Goal: Transaction & Acquisition: Purchase product/service

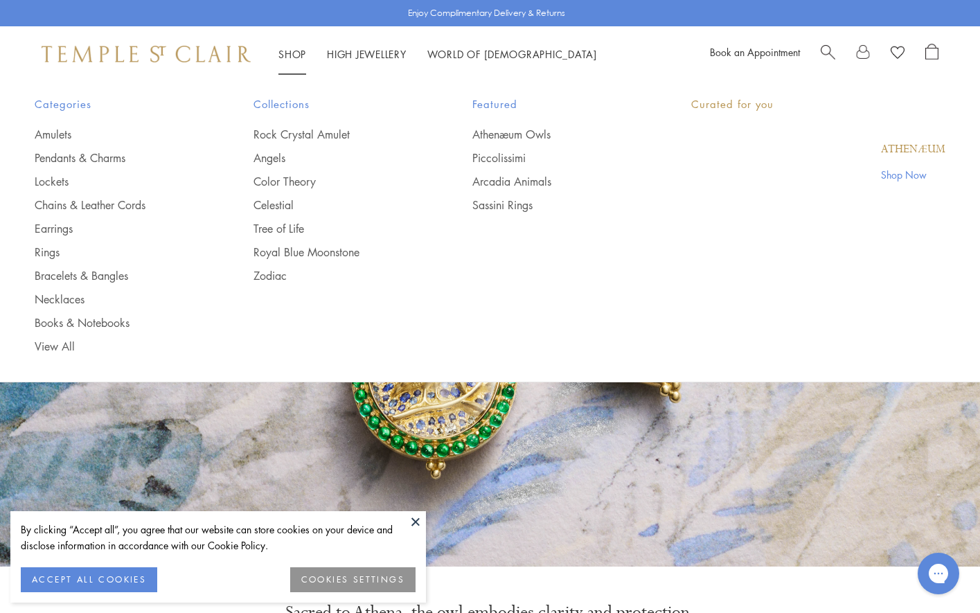
click at [303, 54] on link "Shop Shop" at bounding box center [292, 54] width 28 height 14
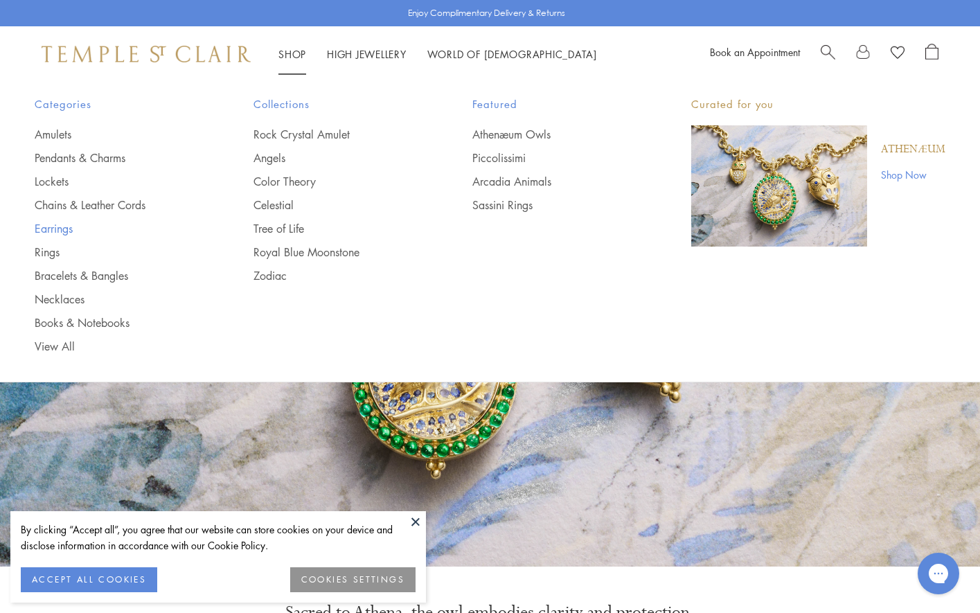
click at [84, 233] on link "Earrings" at bounding box center [116, 228] width 163 height 15
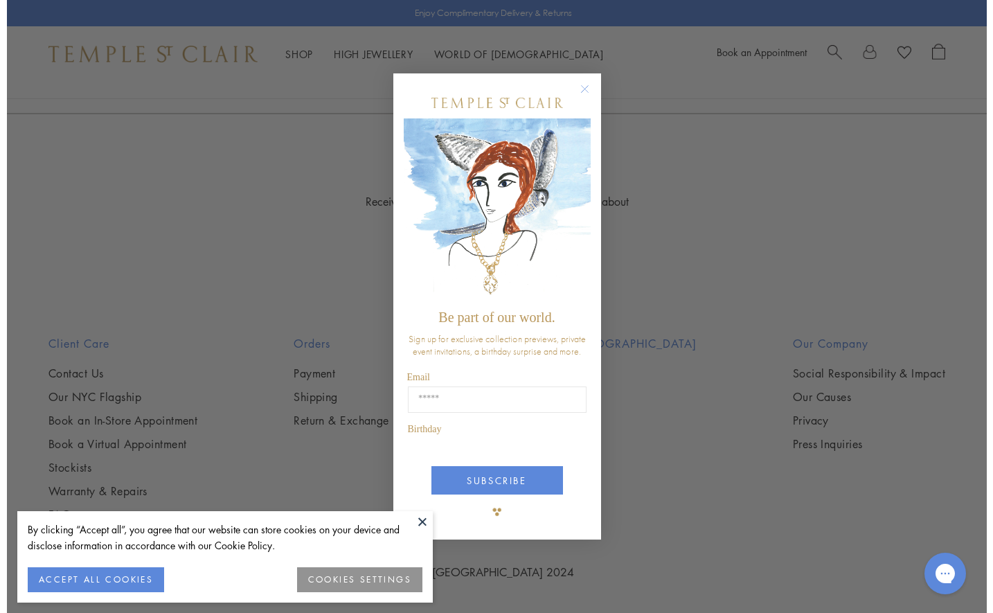
scroll to position [2887, 0]
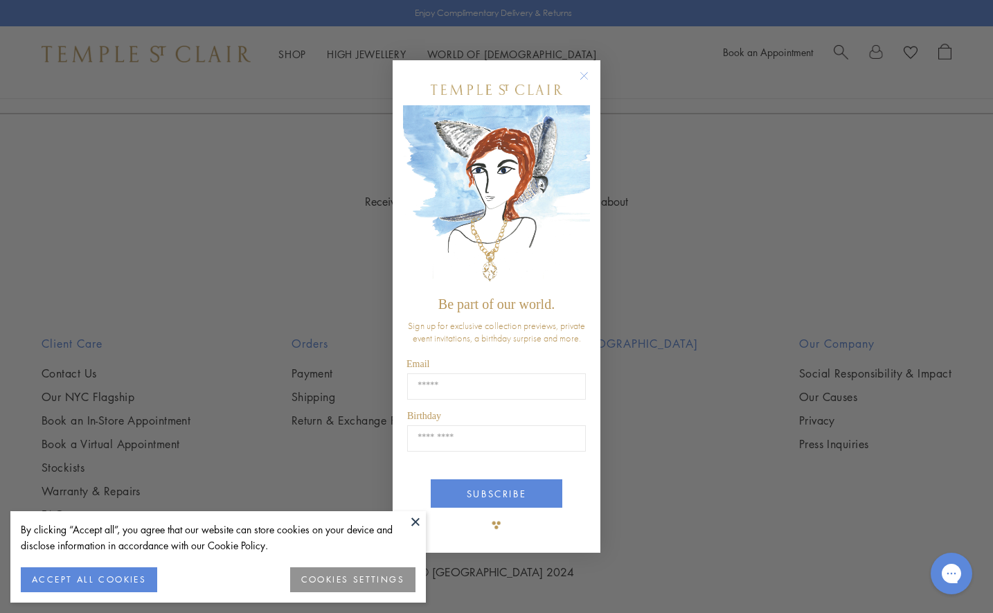
click at [586, 170] on img "POPUP Form" at bounding box center [496, 197] width 187 height 185
click at [587, 72] on circle "Close dialog" at bounding box center [584, 75] width 17 height 17
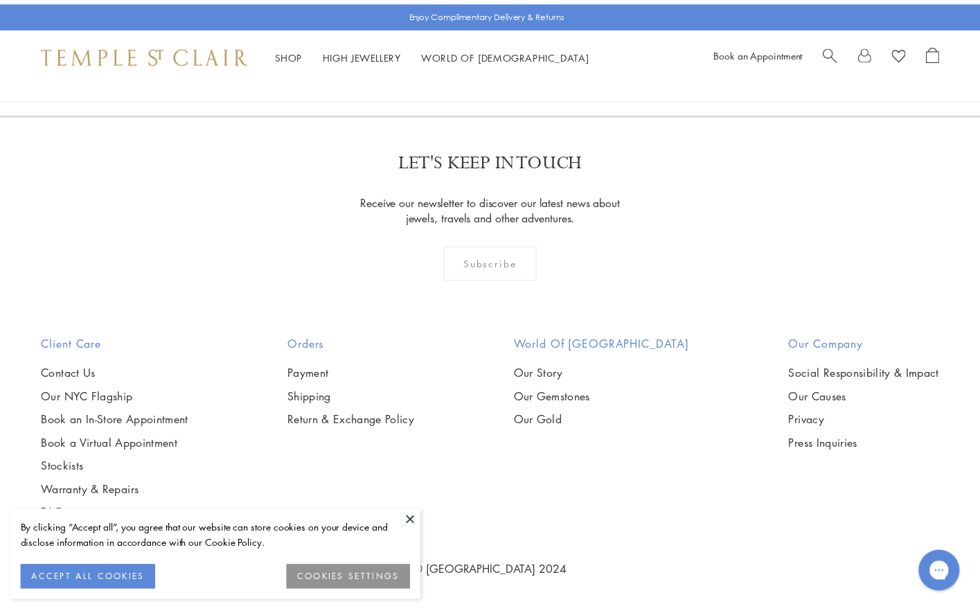
scroll to position [2856, 0]
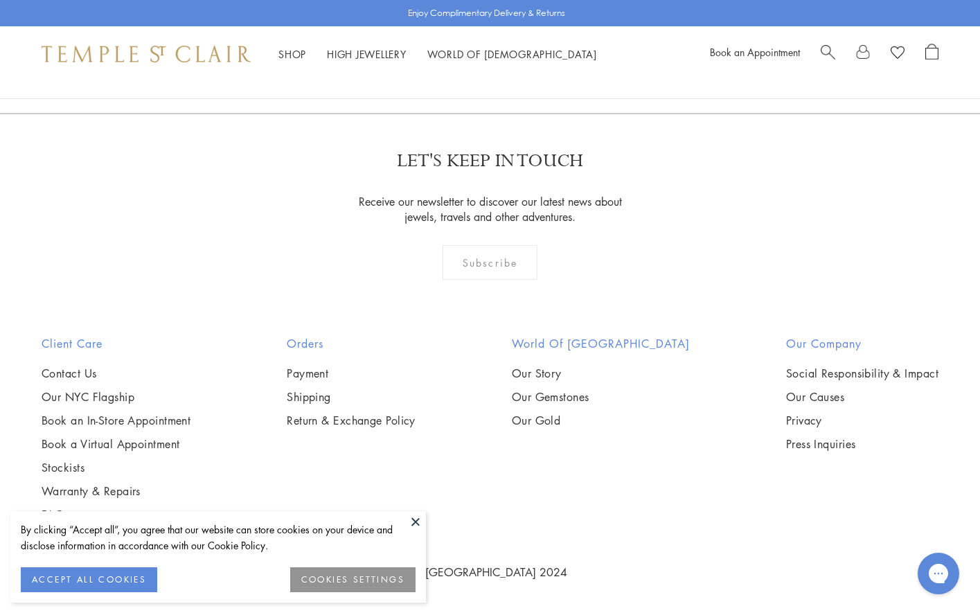
click at [411, 520] on button at bounding box center [415, 521] width 21 height 21
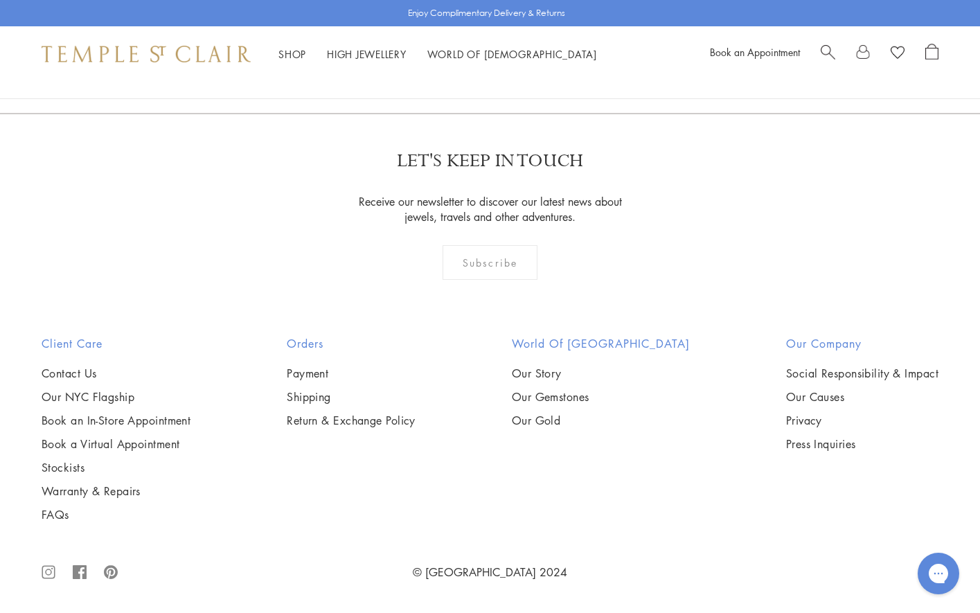
scroll to position [6665, 0]
click at [471, 57] on link "2" at bounding box center [468, 38] width 46 height 38
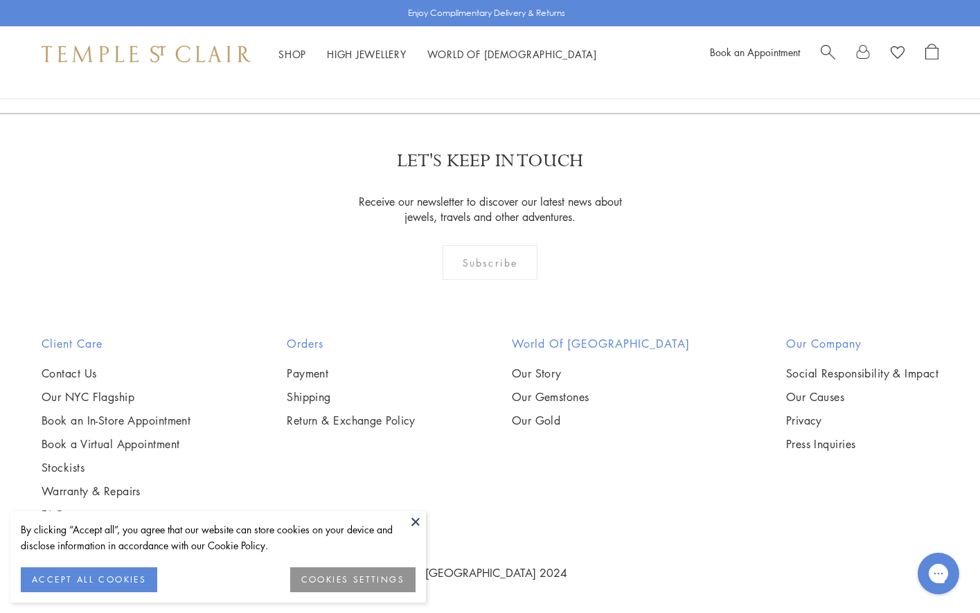
scroll to position [6348, 0]
click at [537, 57] on link "3" at bounding box center [535, 38] width 46 height 38
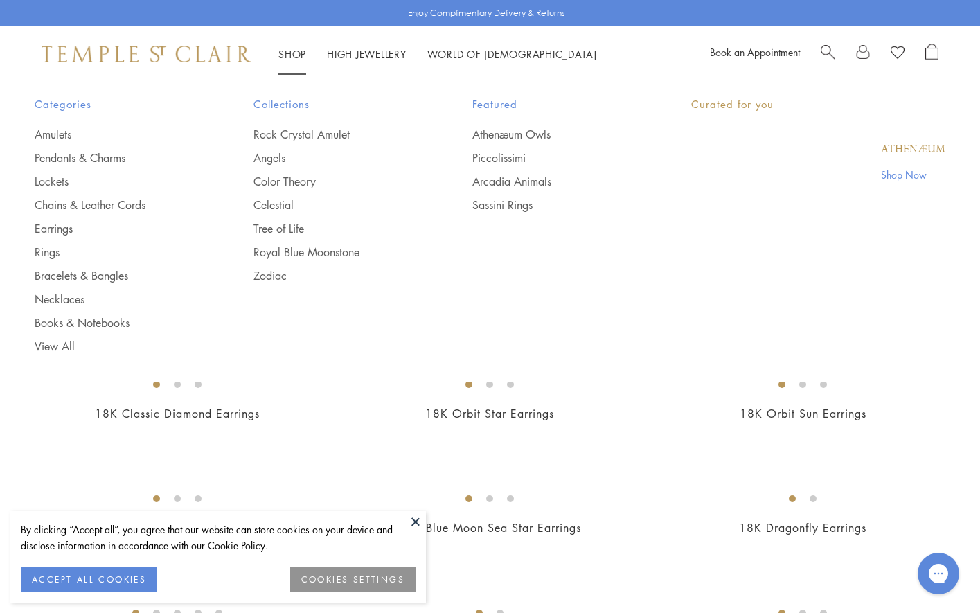
click at [299, 51] on link "Shop Shop" at bounding box center [292, 54] width 28 height 14
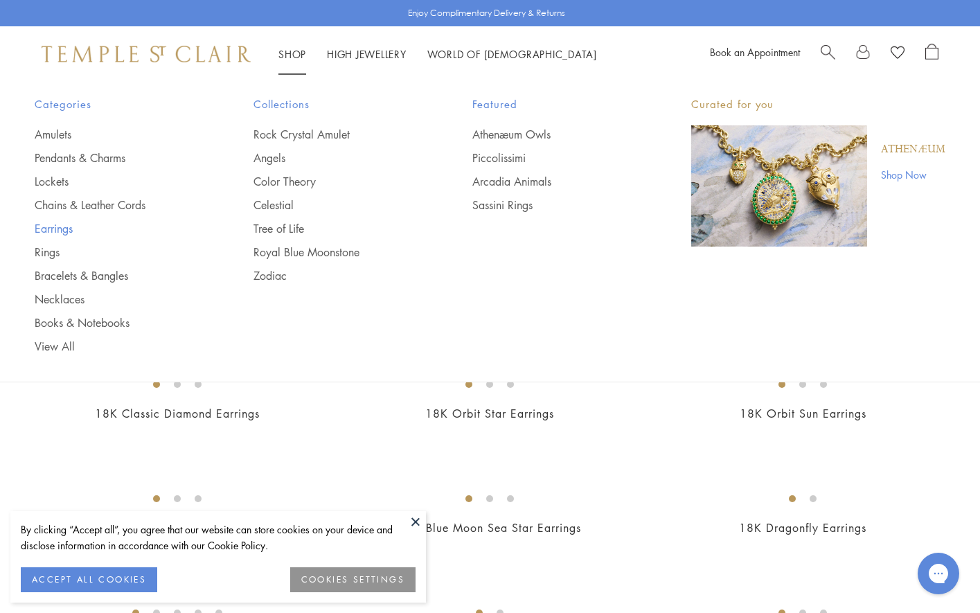
click at [82, 233] on link "Earrings" at bounding box center [116, 228] width 163 height 15
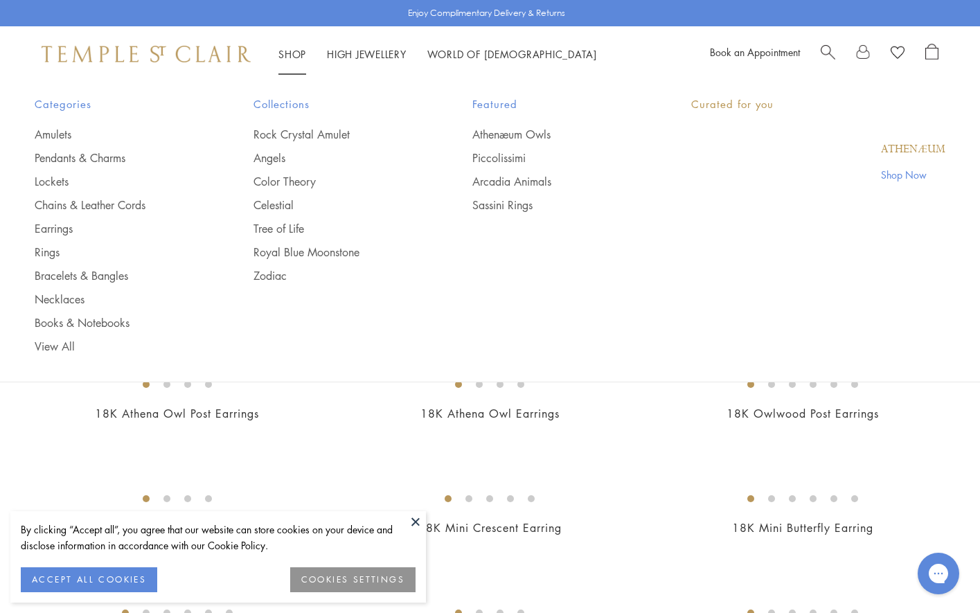
click at [287, 50] on link "Shop Shop" at bounding box center [292, 54] width 28 height 14
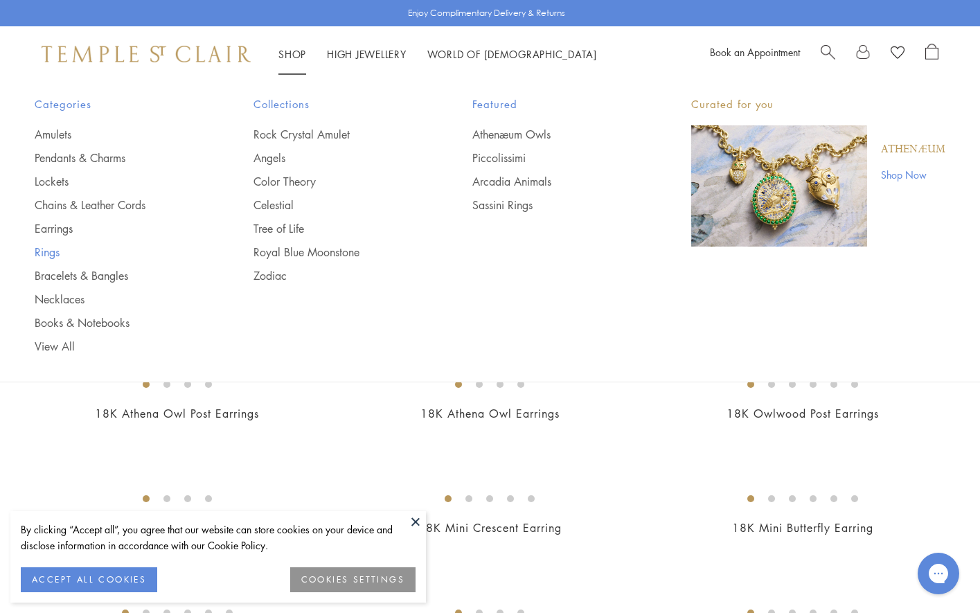
click at [74, 256] on link "Rings" at bounding box center [116, 251] width 163 height 15
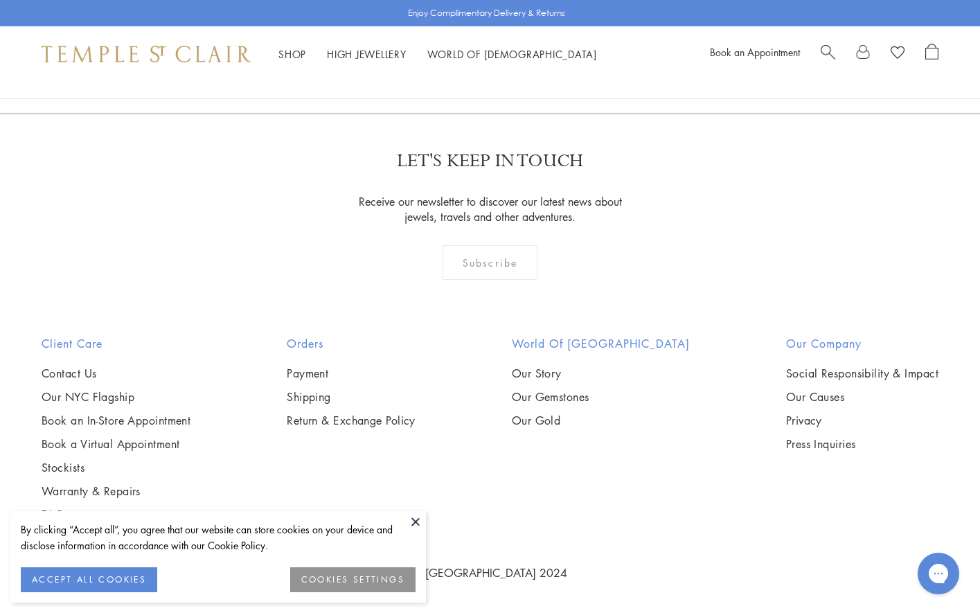
scroll to position [5964, 0]
click at [485, 57] on link "2" at bounding box center [491, 38] width 46 height 38
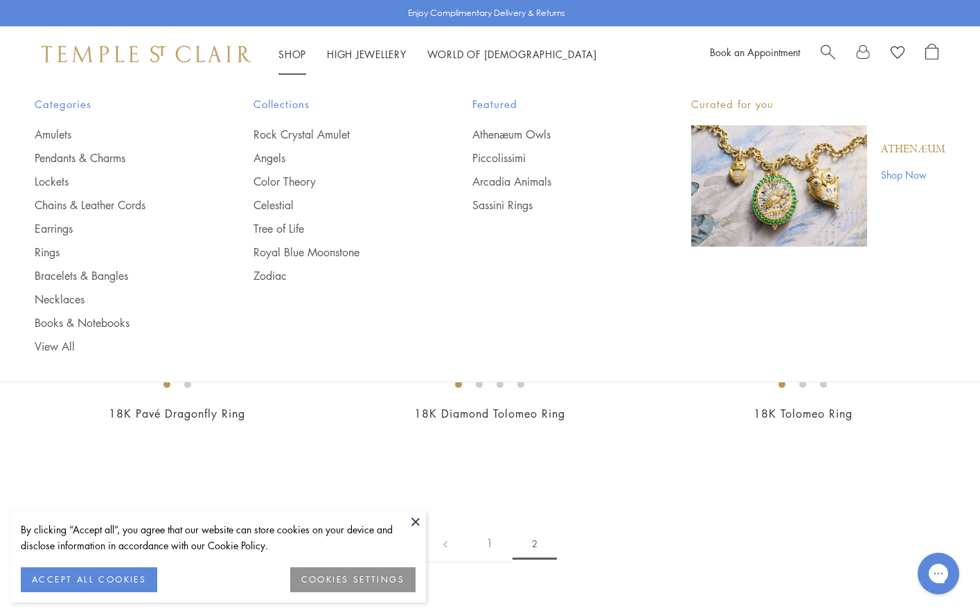
click at [287, 56] on link "Shop Shop" at bounding box center [292, 54] width 28 height 14
click at [91, 156] on link "Pendants & Charms" at bounding box center [116, 157] width 163 height 15
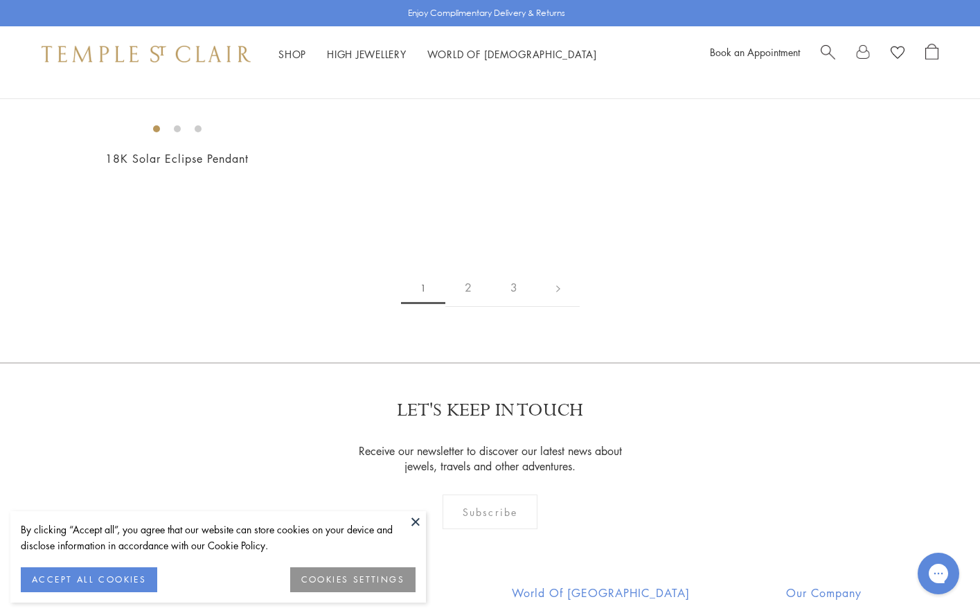
scroll to position [2221, 0]
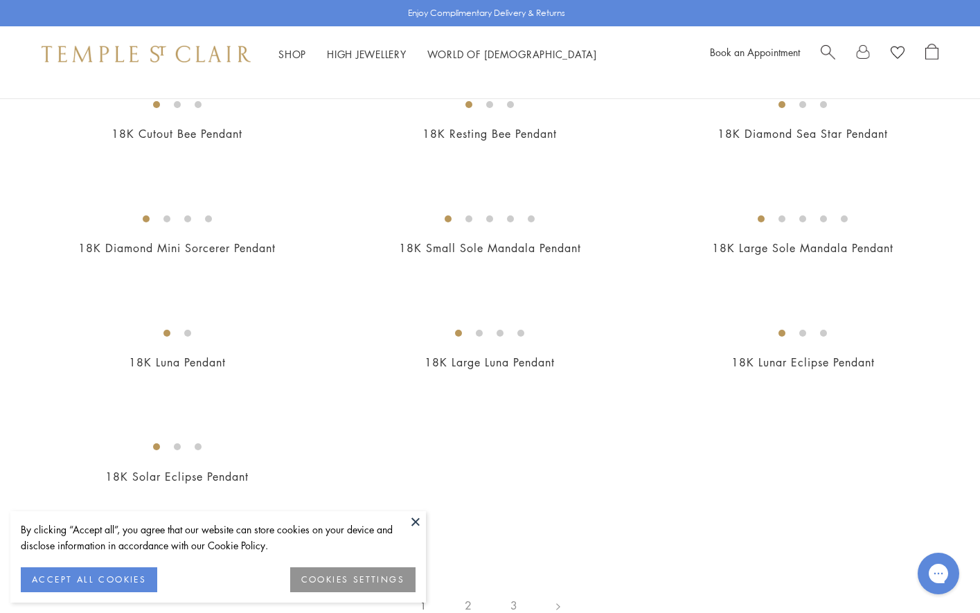
click at [0, 0] on img at bounding box center [0, 0] width 0 height 0
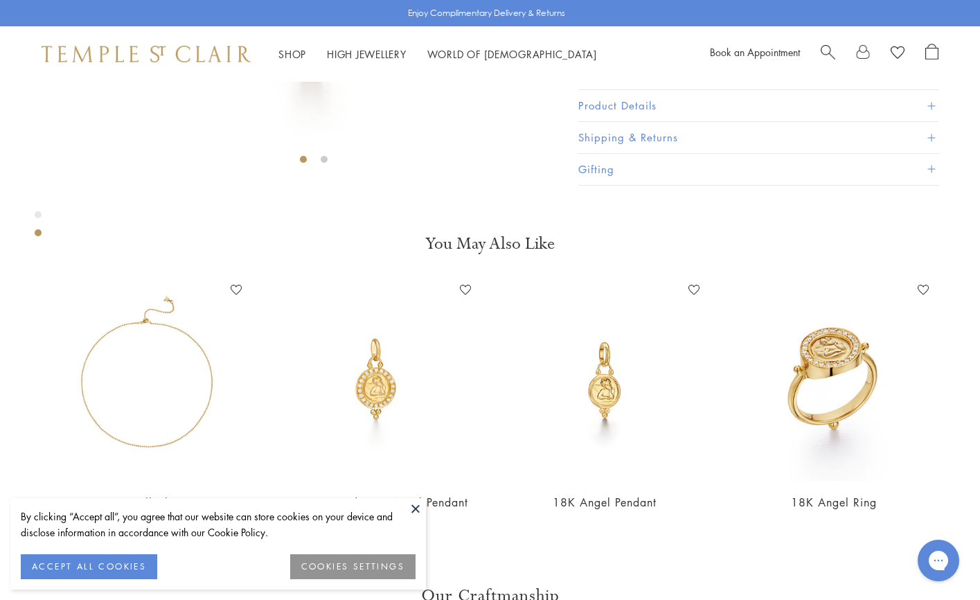
scroll to position [82, 0]
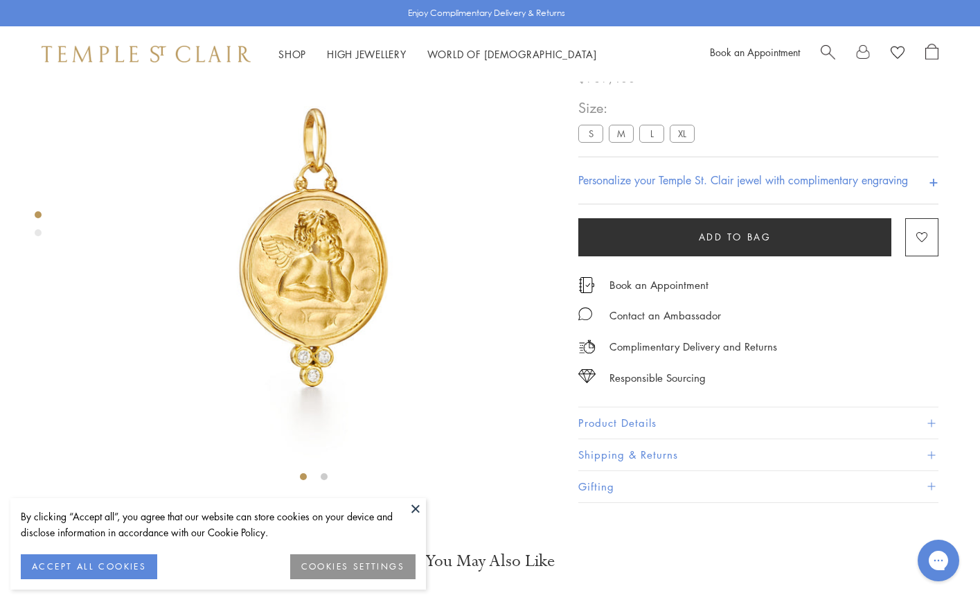
click at [645, 142] on label "L" at bounding box center [651, 133] width 25 height 17
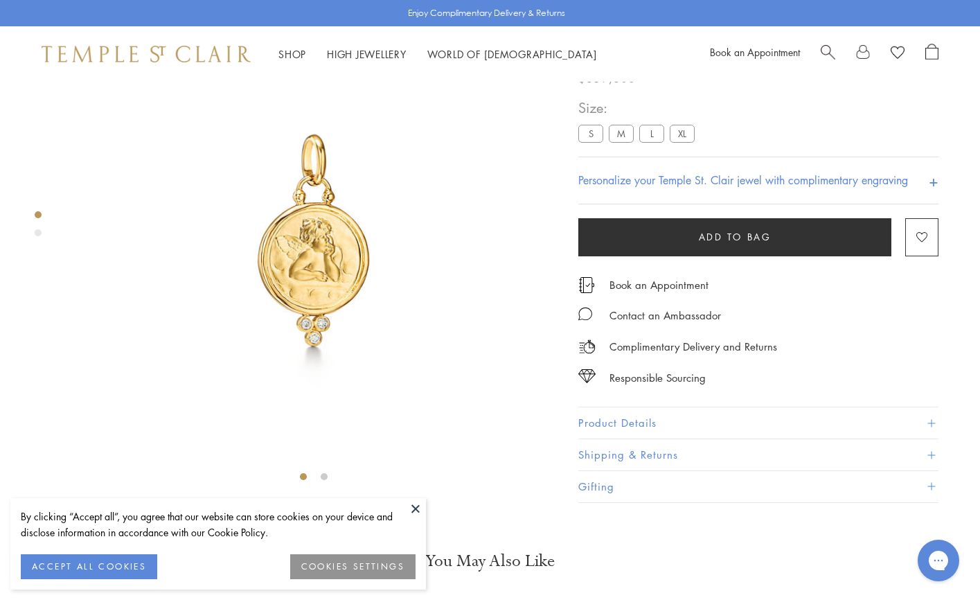
click at [37, 233] on div "Product gallery navigation" at bounding box center [38, 232] width 7 height 7
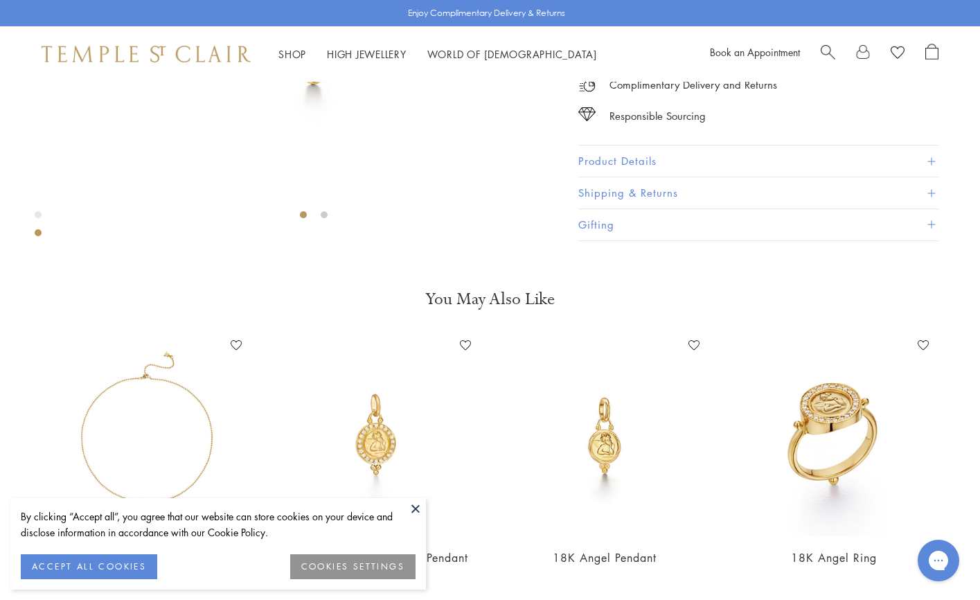
scroll to position [514, 0]
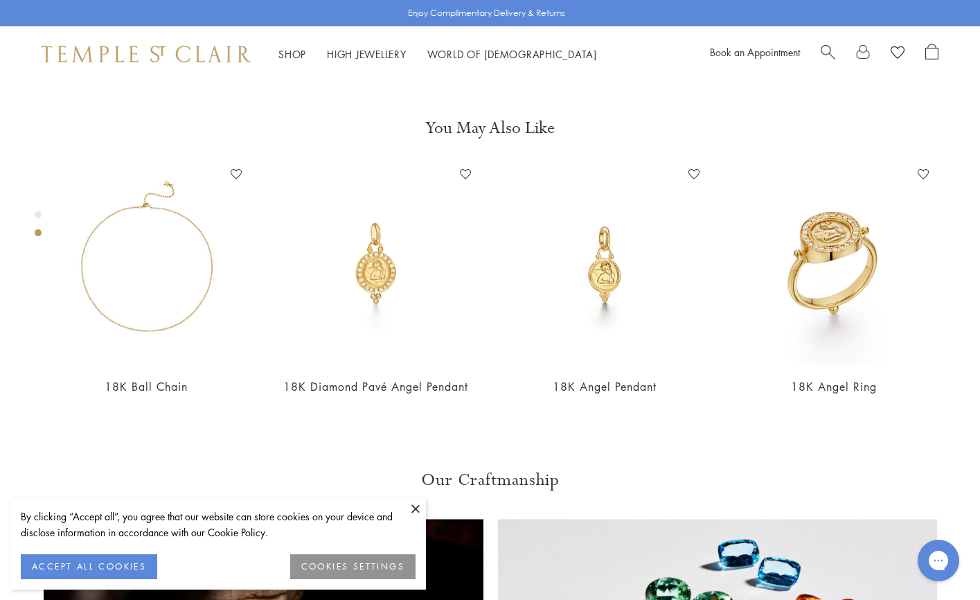
click at [35, 217] on div "Product gallery navigation" at bounding box center [38, 227] width 7 height 39
click at [35, 213] on div "Product gallery navigation" at bounding box center [38, 214] width 7 height 7
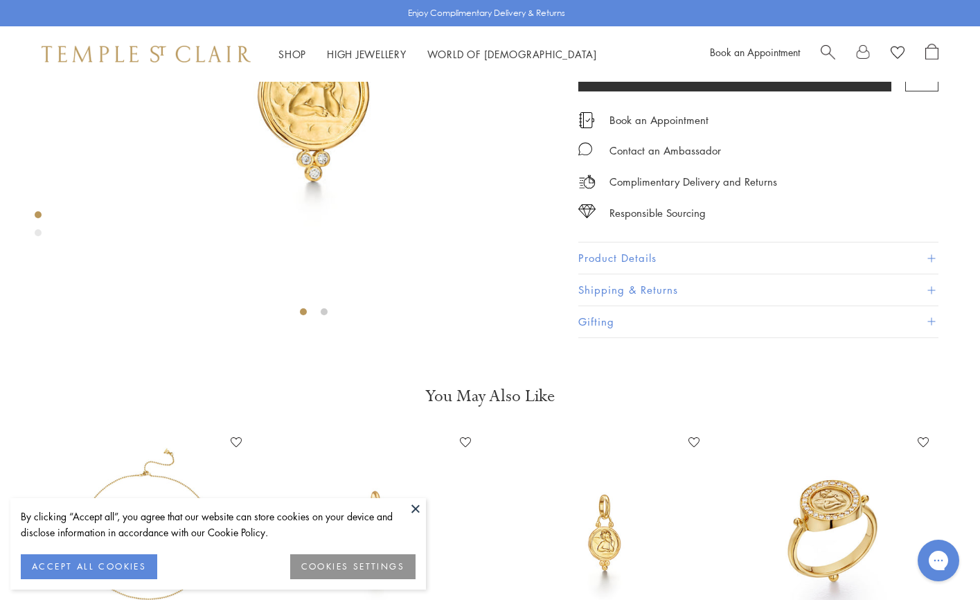
scroll to position [26, 0]
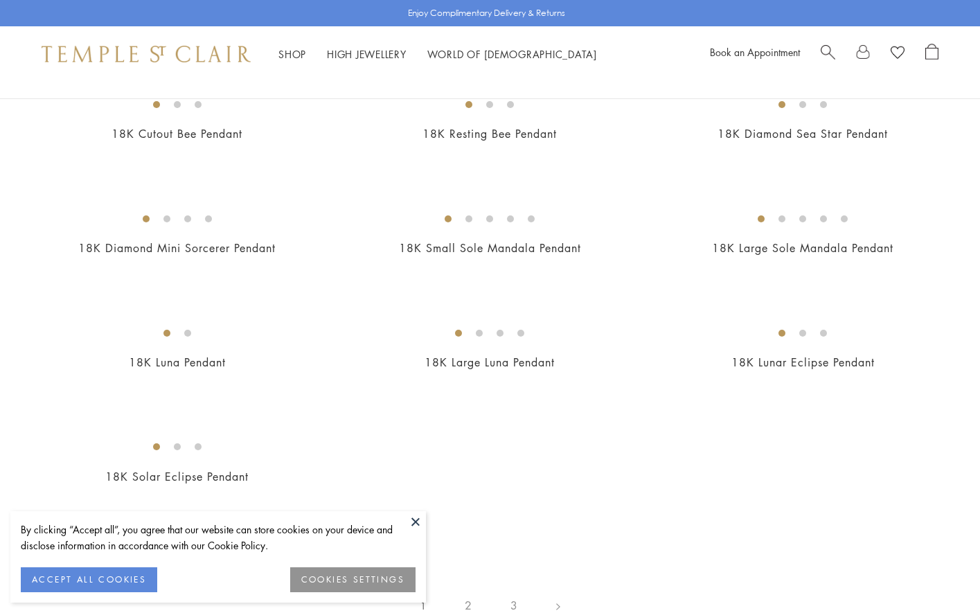
scroll to position [2221, 0]
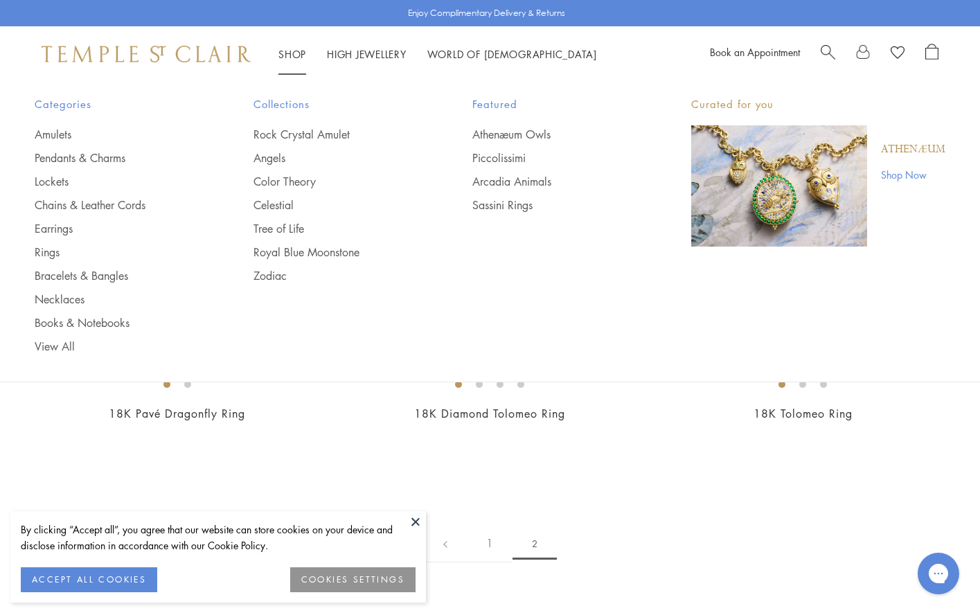
click at [287, 54] on link "Shop Shop" at bounding box center [292, 54] width 28 height 14
click at [85, 278] on link "Bracelets & Bangles" at bounding box center [116, 275] width 163 height 15
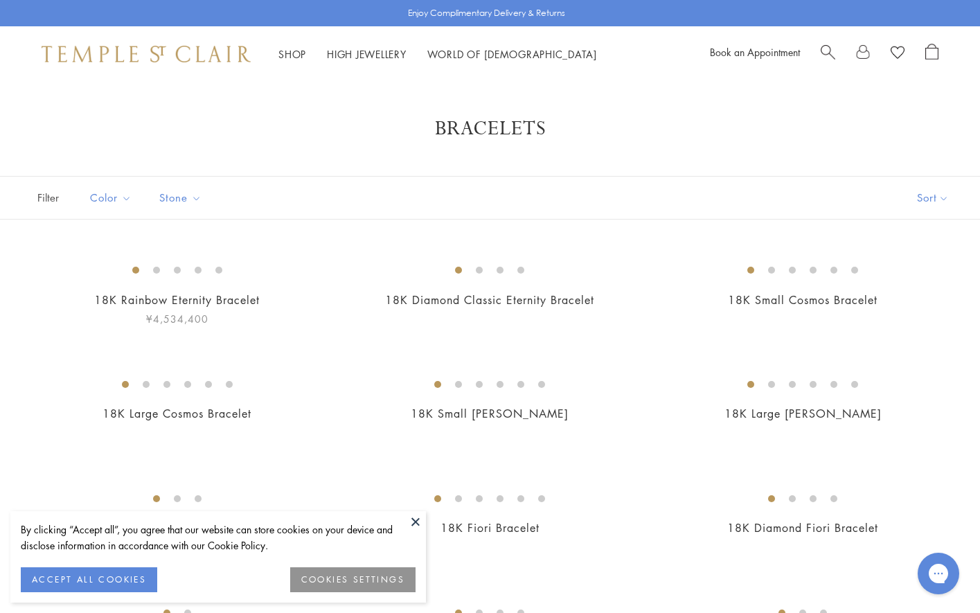
click at [0, 0] on img at bounding box center [0, 0] width 0 height 0
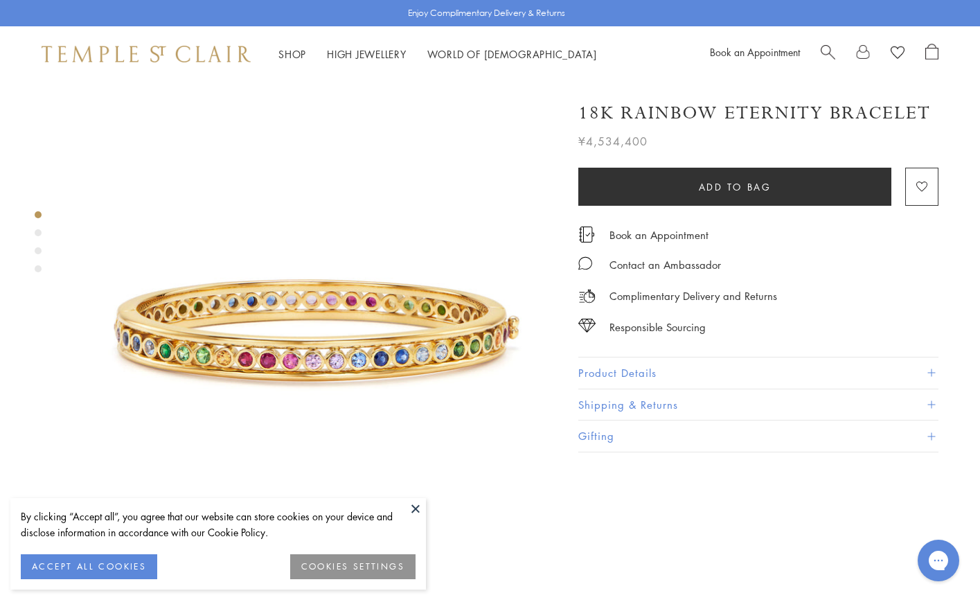
click at [35, 229] on div "Product gallery navigation" at bounding box center [38, 232] width 7 height 7
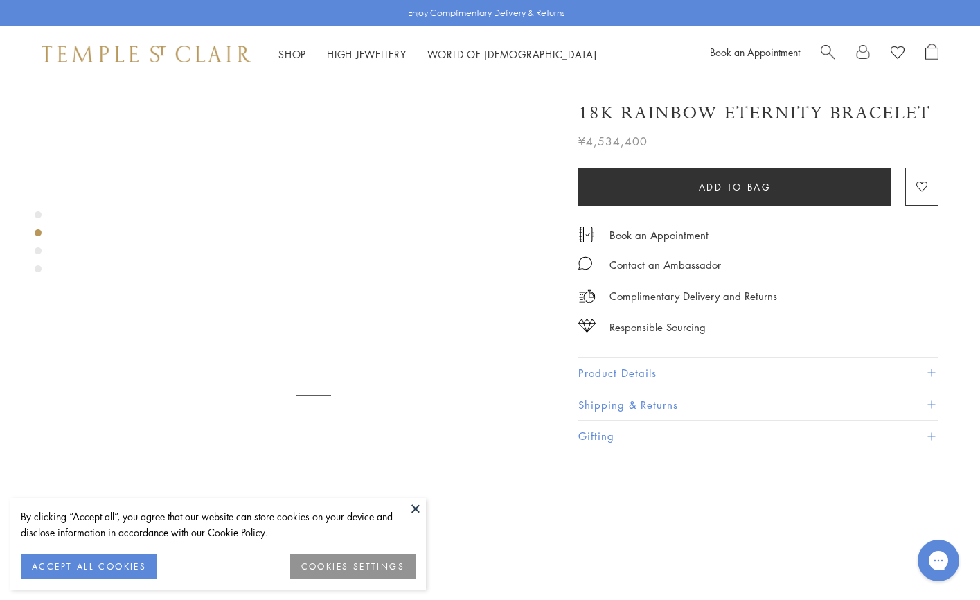
scroll to position [514, 0]
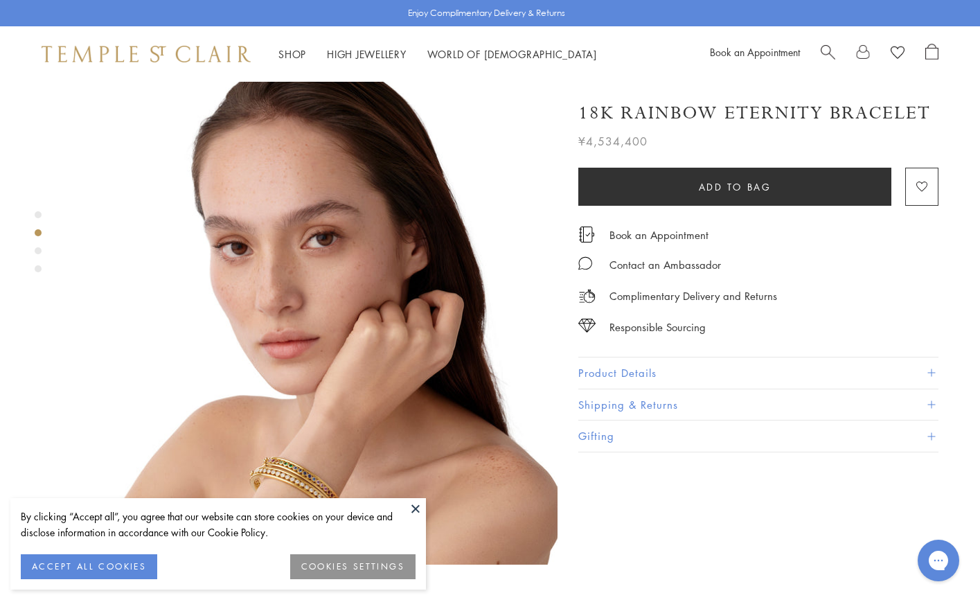
click at [37, 251] on div "Product gallery navigation" at bounding box center [38, 250] width 7 height 7
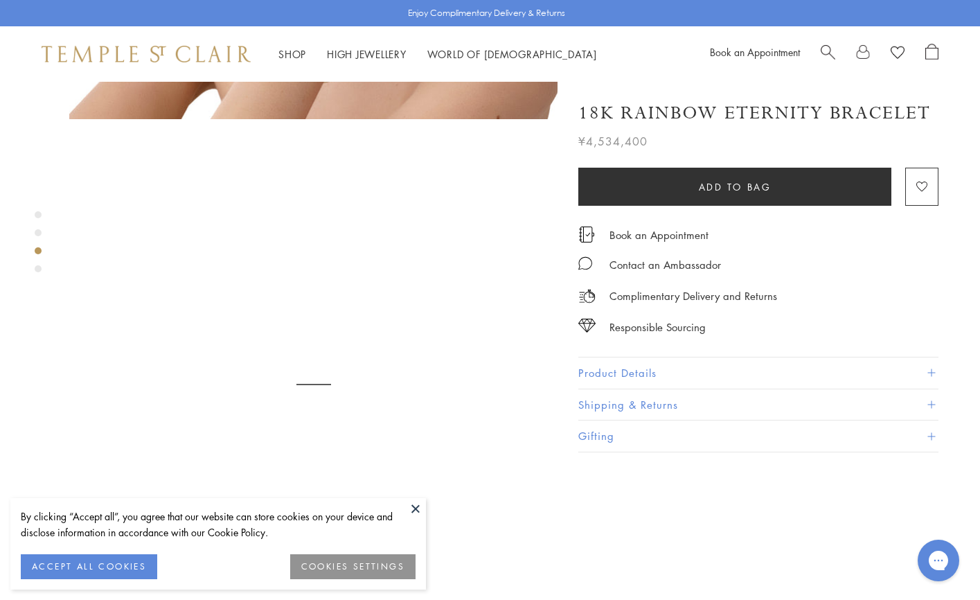
scroll to position [1003, 0]
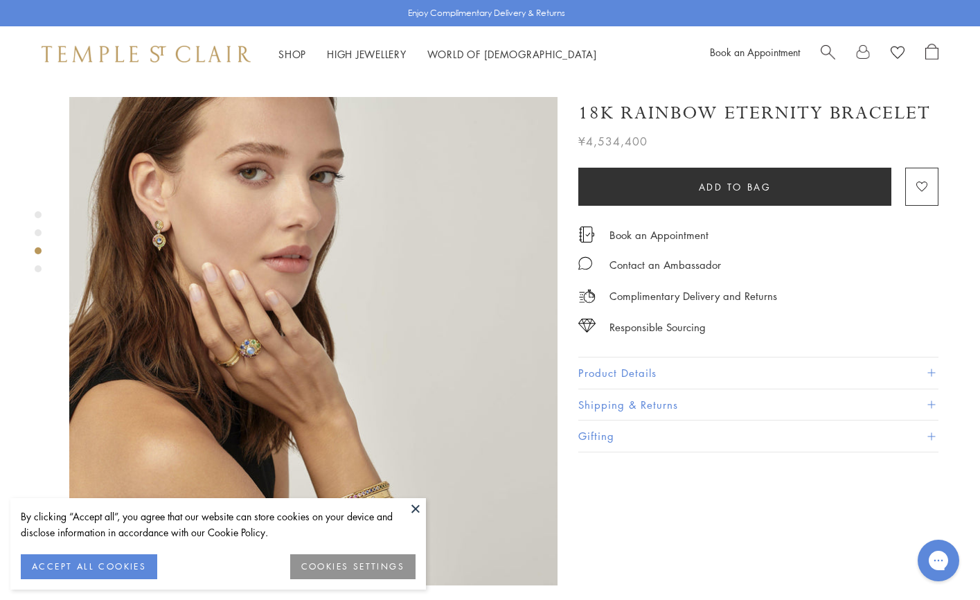
click at [39, 266] on div "Product gallery navigation" at bounding box center [38, 268] width 7 height 7
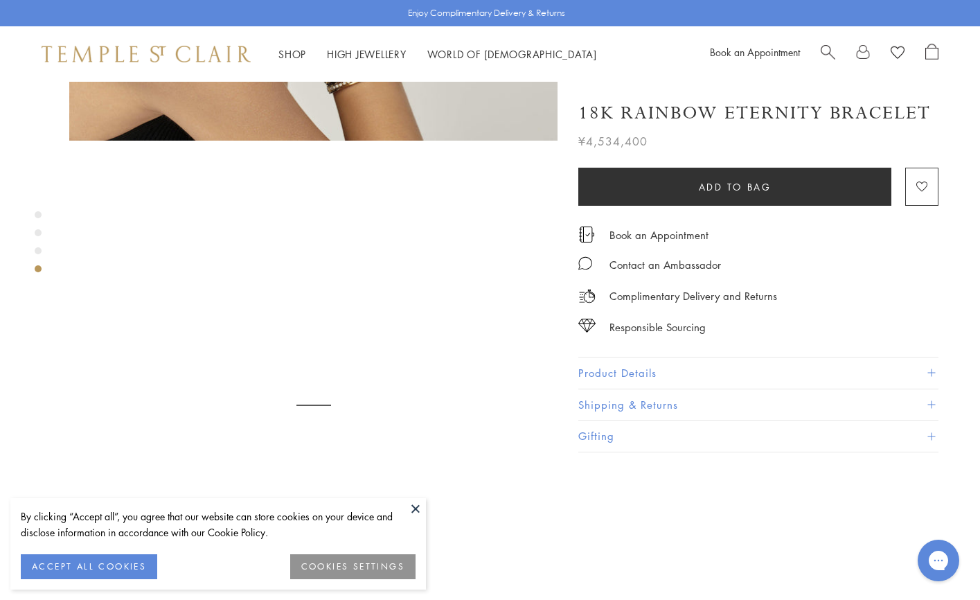
scroll to position [1491, 0]
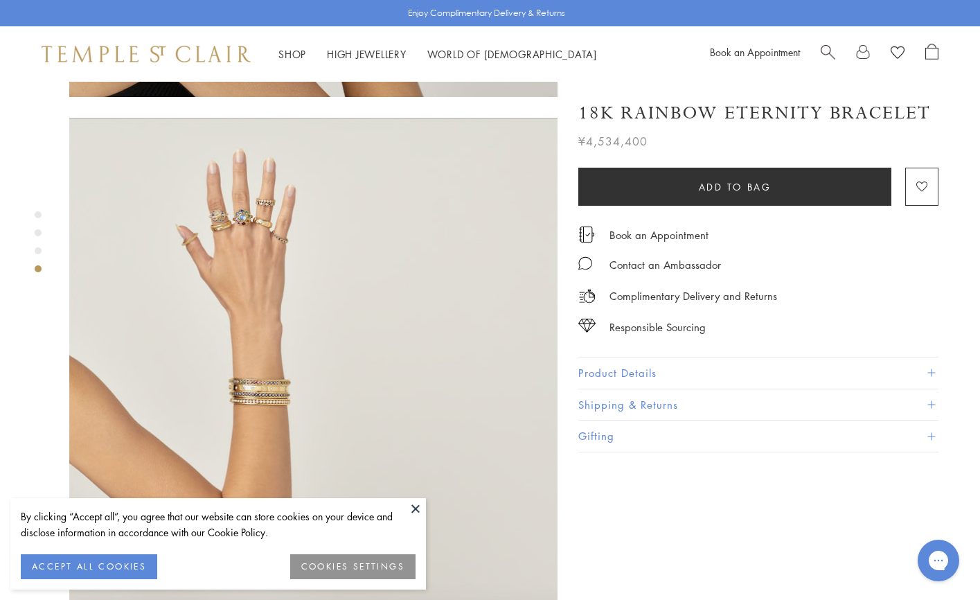
click at [37, 216] on div "Product gallery navigation" at bounding box center [38, 214] width 7 height 7
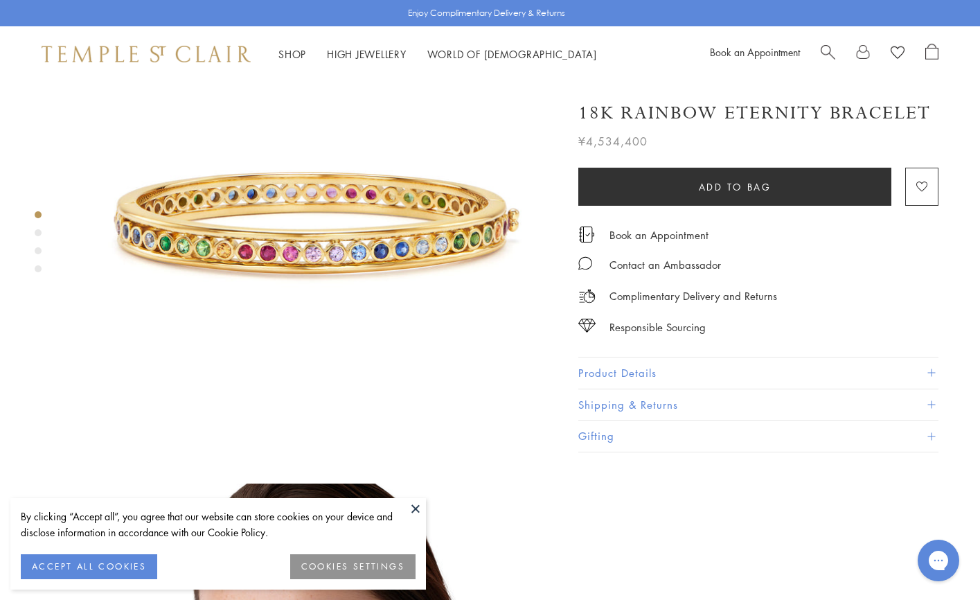
scroll to position [26, 0]
